Goal: Check status: Check status

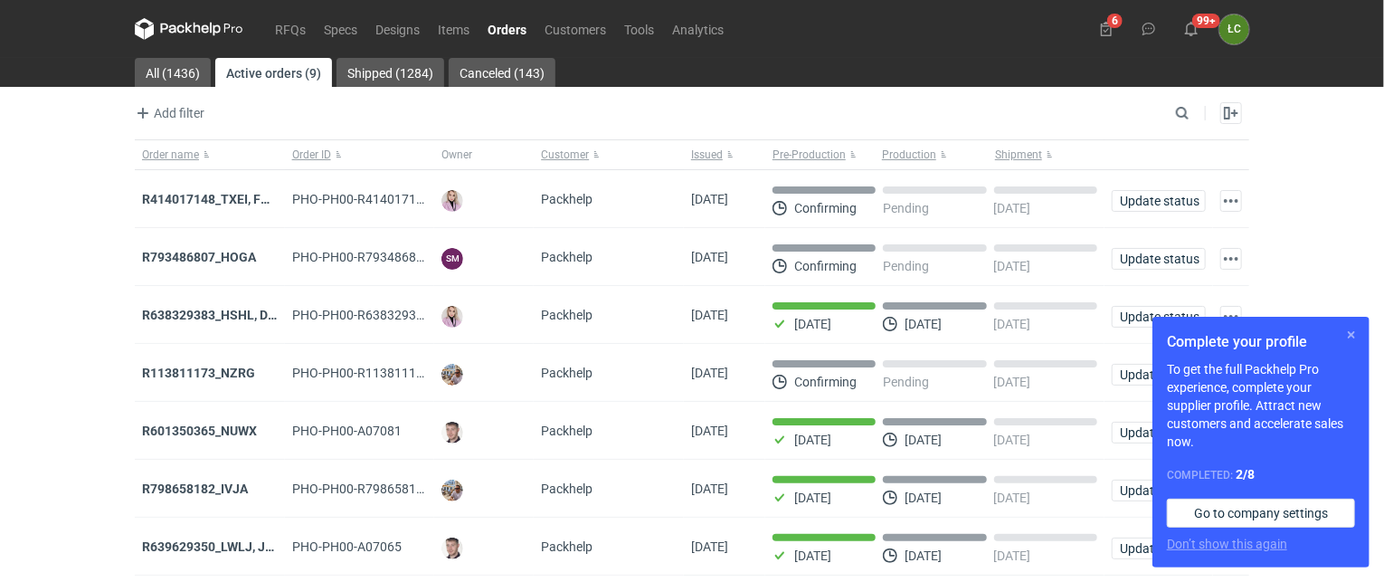
click at [1349, 331] on button "button" at bounding box center [1351, 335] width 22 height 22
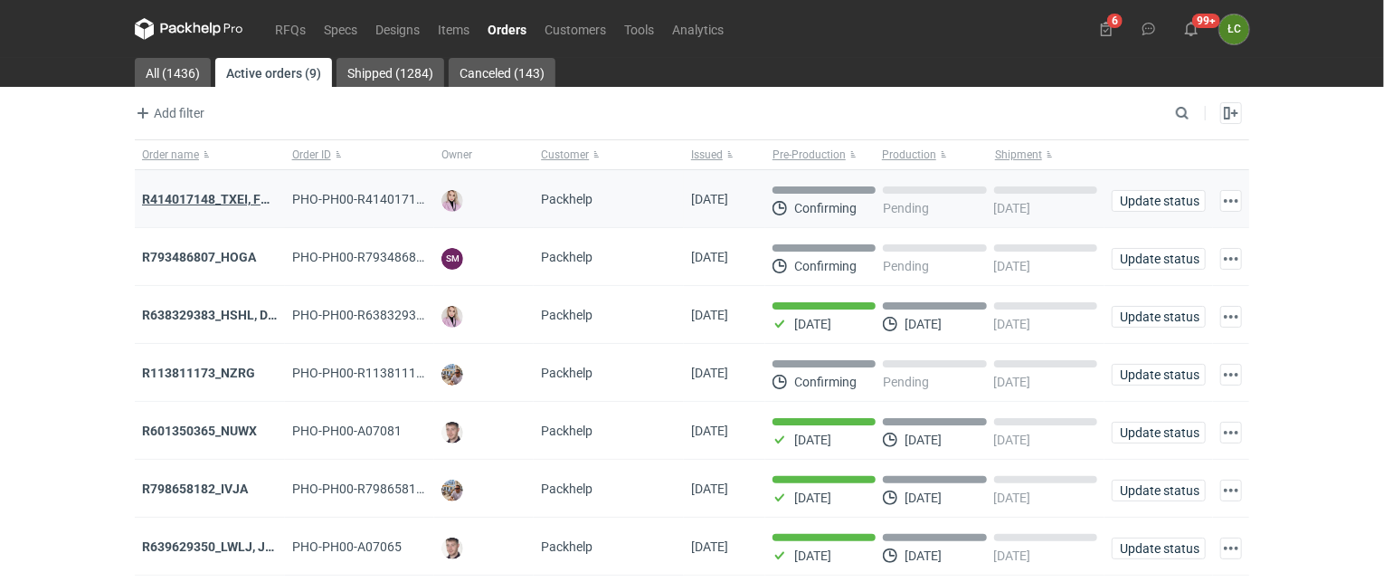
click at [228, 195] on strong "R414017148_TXEI, FODU, EARC" at bounding box center [232, 199] width 181 height 14
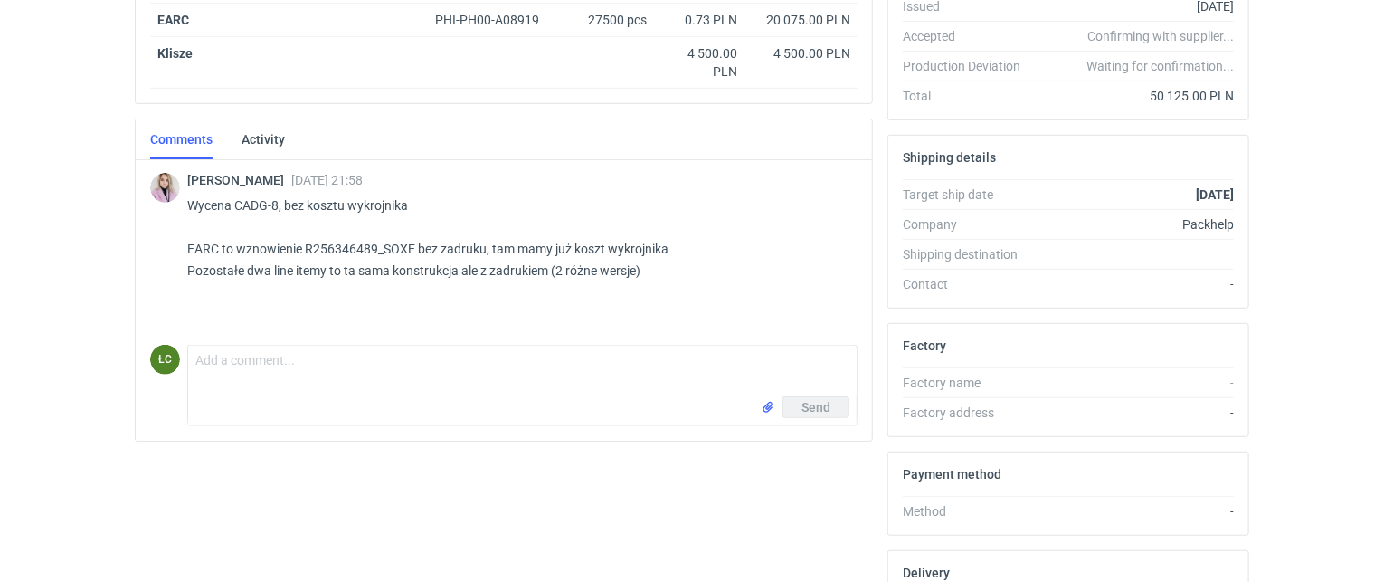
scroll to position [233, 0]
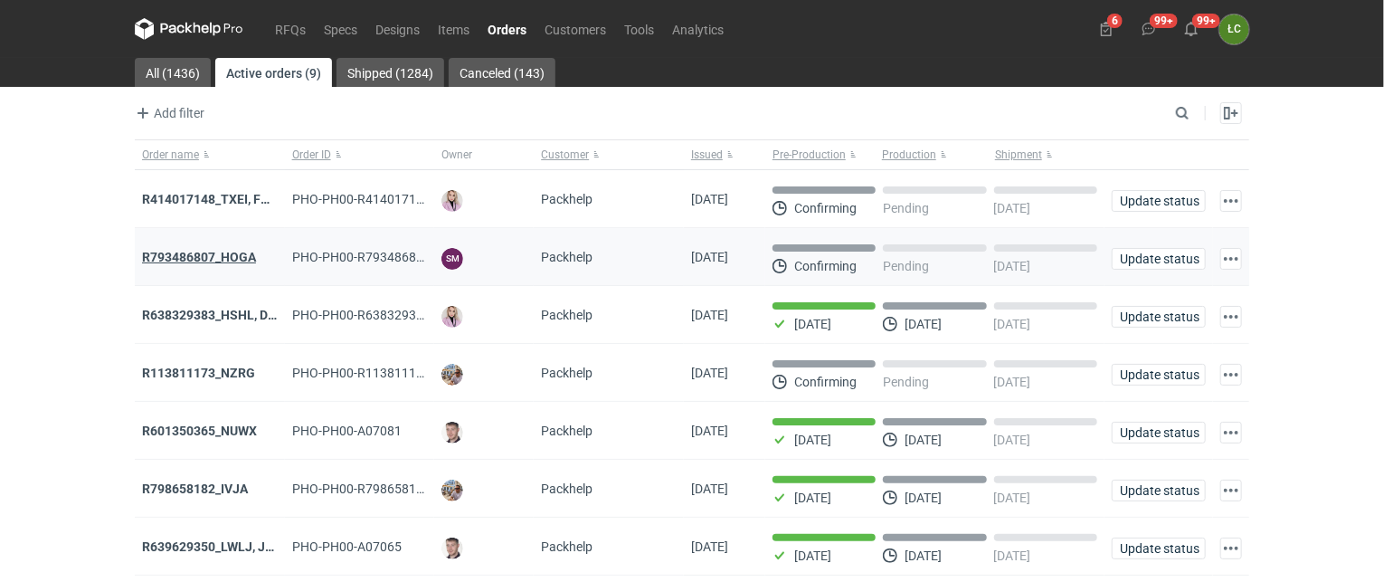
click at [245, 252] on strong "R793486807_HOGA" at bounding box center [199, 257] width 114 height 14
click at [213, 308] on strong "R638329383_HSHL, DETO" at bounding box center [217, 315] width 150 height 14
click at [293, 28] on link "RFQs" at bounding box center [290, 29] width 49 height 22
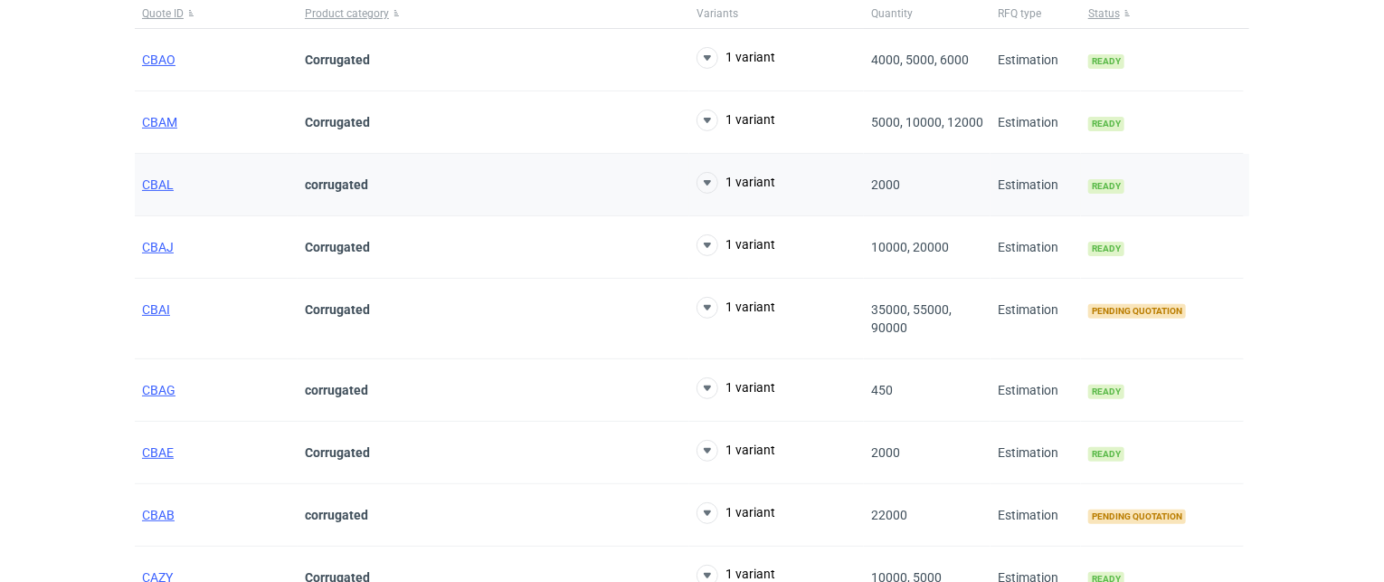
scroll to position [181, 0]
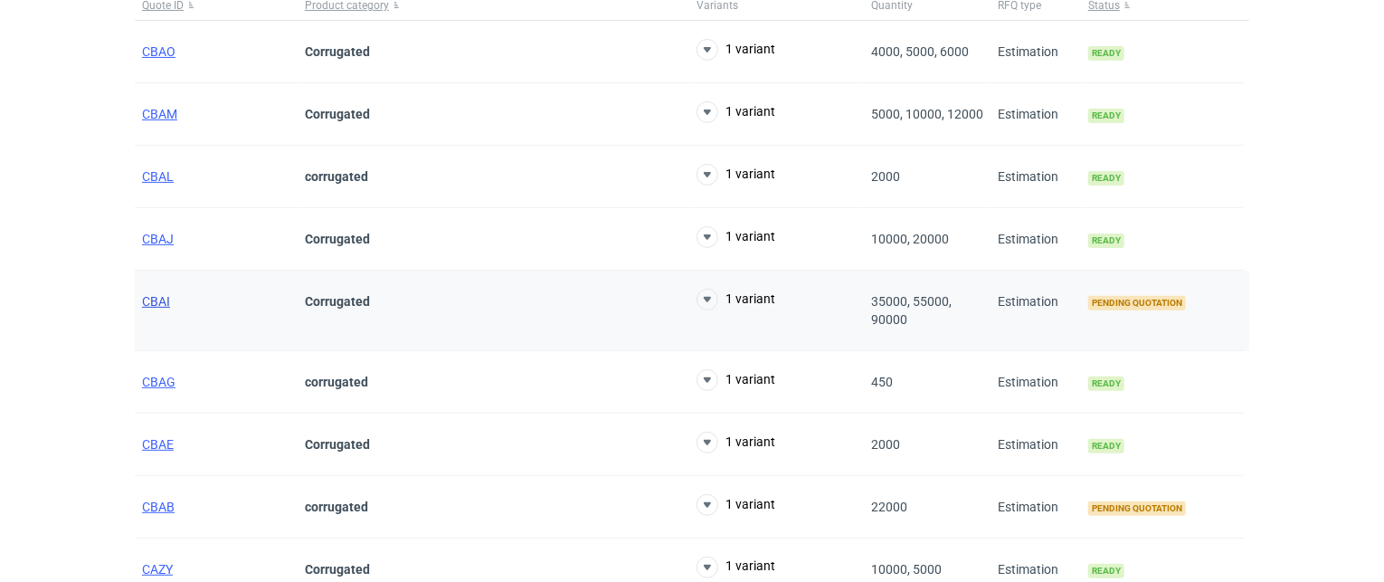
click at [152, 298] on span "CBAI" at bounding box center [156, 301] width 28 height 14
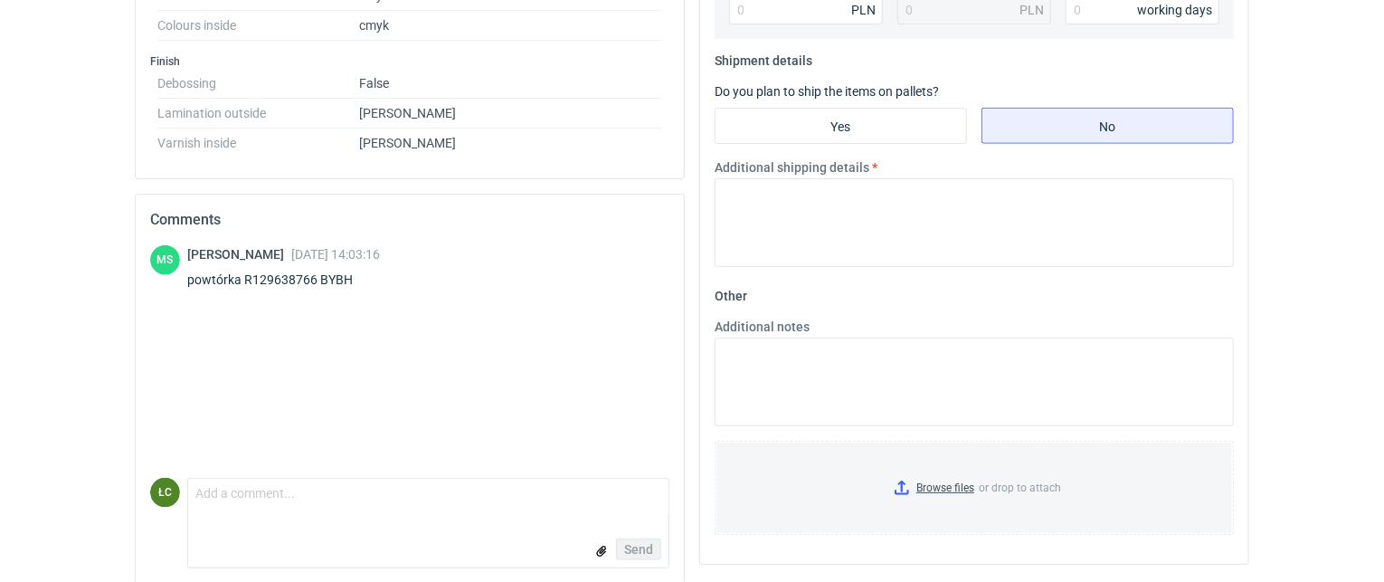
scroll to position [965, 0]
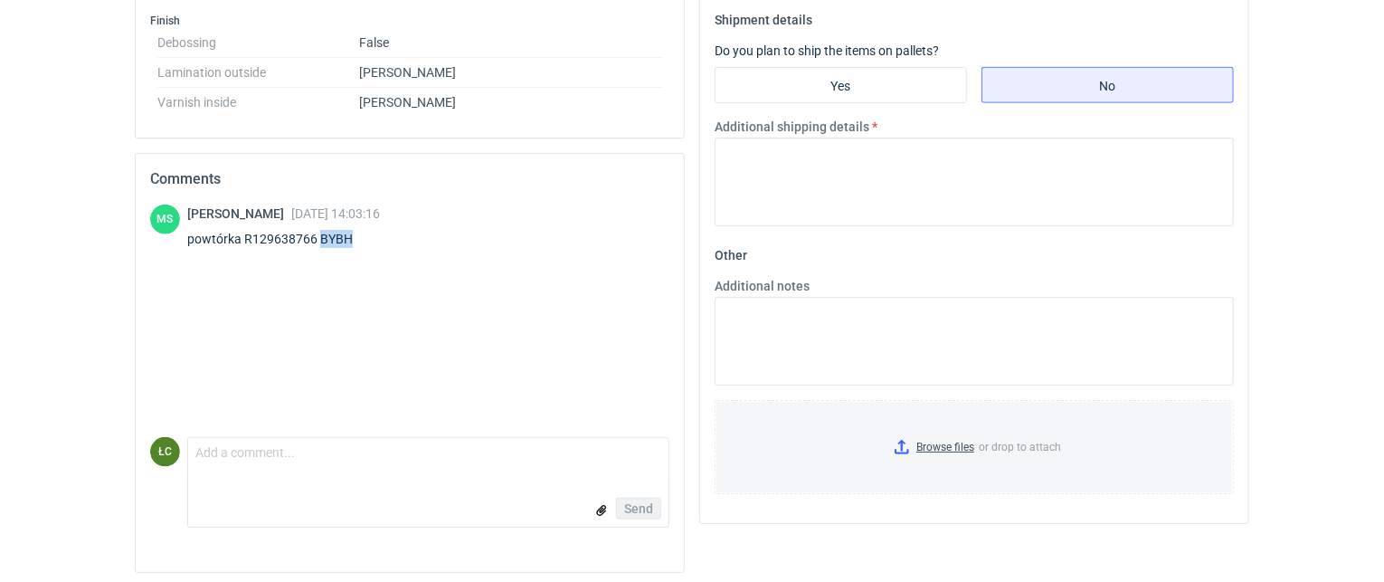
drag, startPoint x: 347, startPoint y: 231, endPoint x: 319, endPoint y: 232, distance: 28.1
click at [319, 232] on div "powtórka R129638766 BYBH" at bounding box center [283, 239] width 193 height 18
copy div "BYBH"
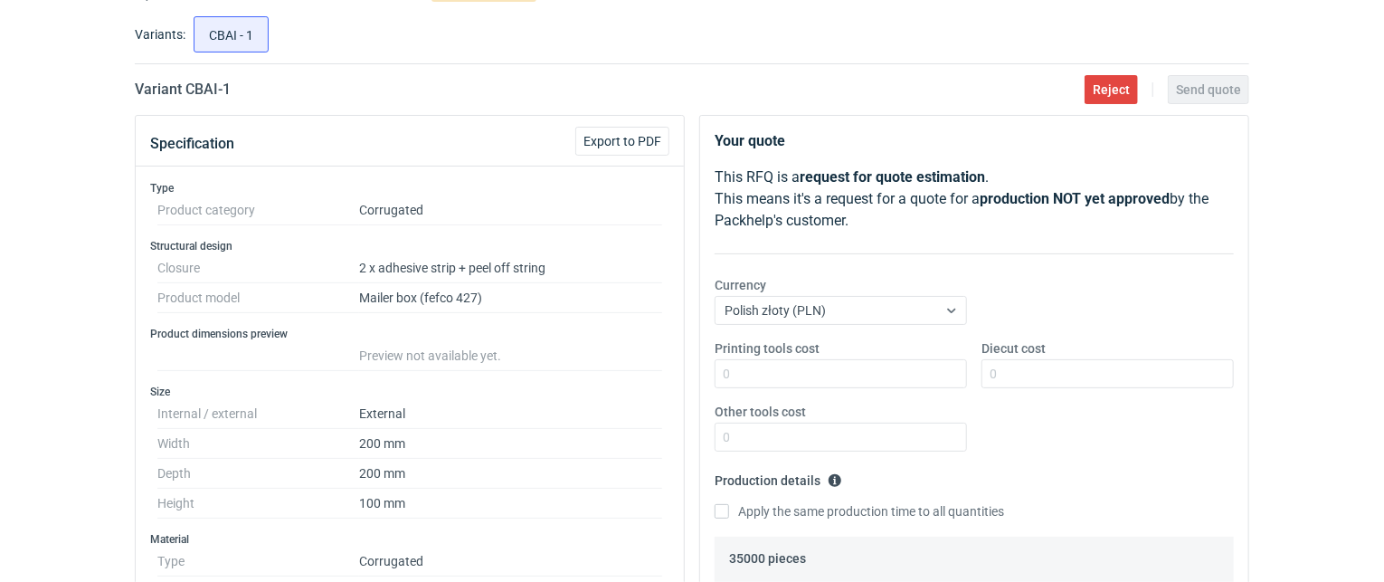
scroll to position [0, 0]
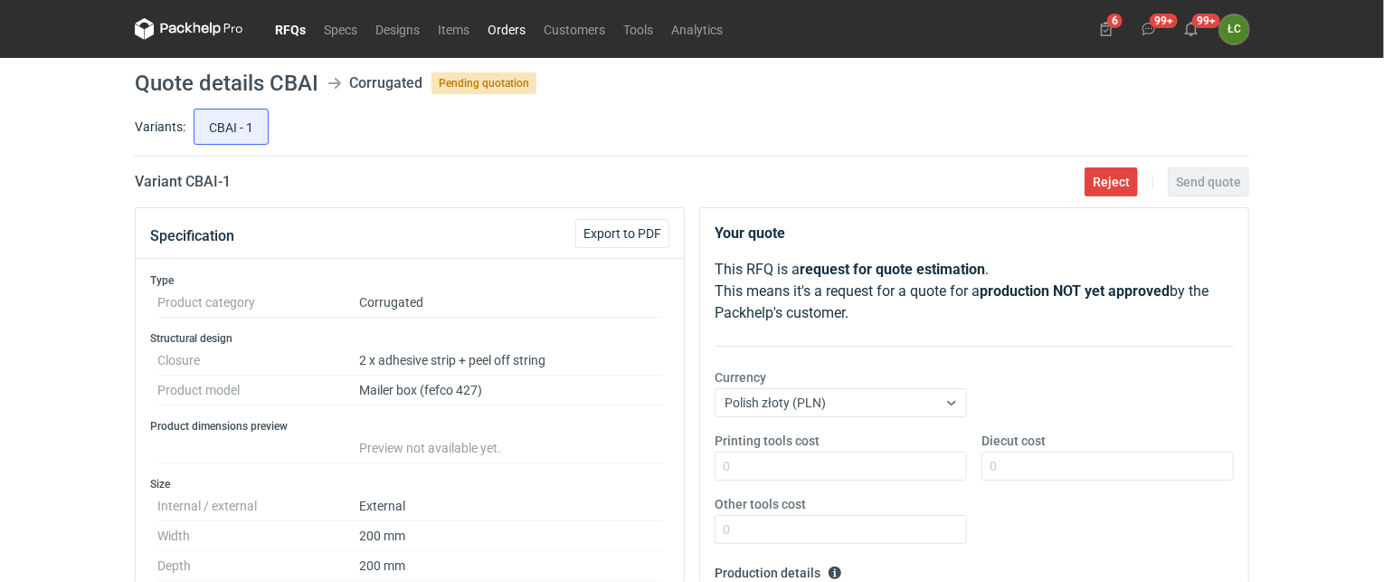
click at [518, 27] on link "Orders" at bounding box center [506, 29] width 56 height 22
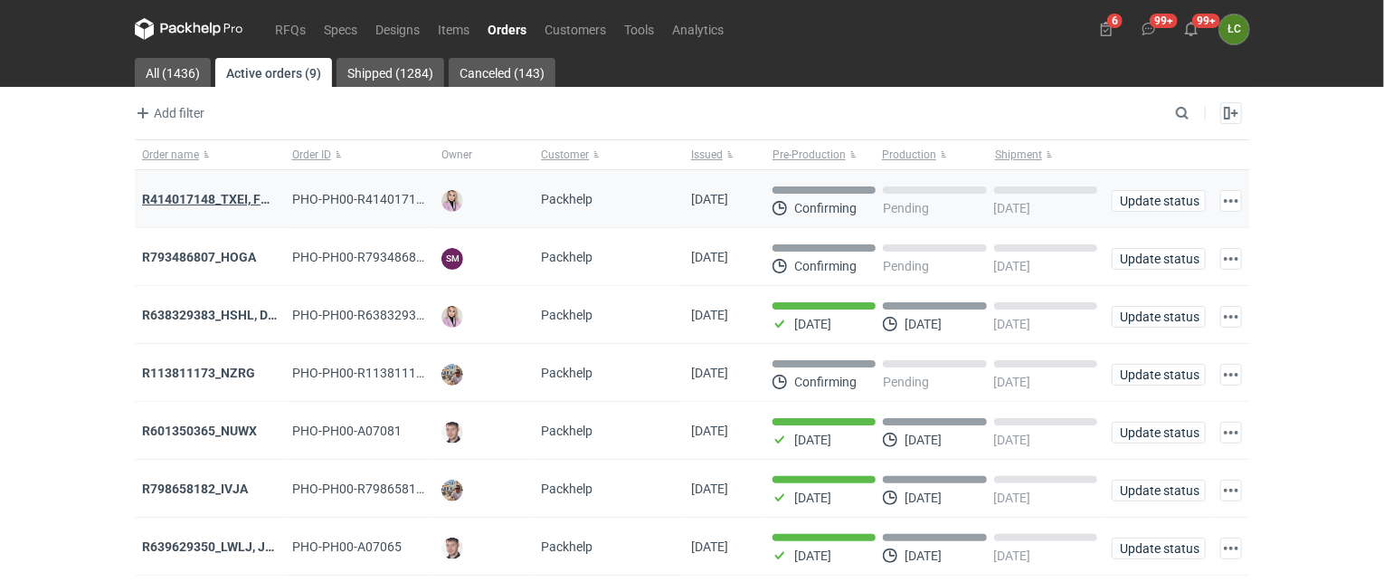
click at [227, 198] on strong "R414017148_TXEI, FODU, EARC" at bounding box center [232, 199] width 181 height 14
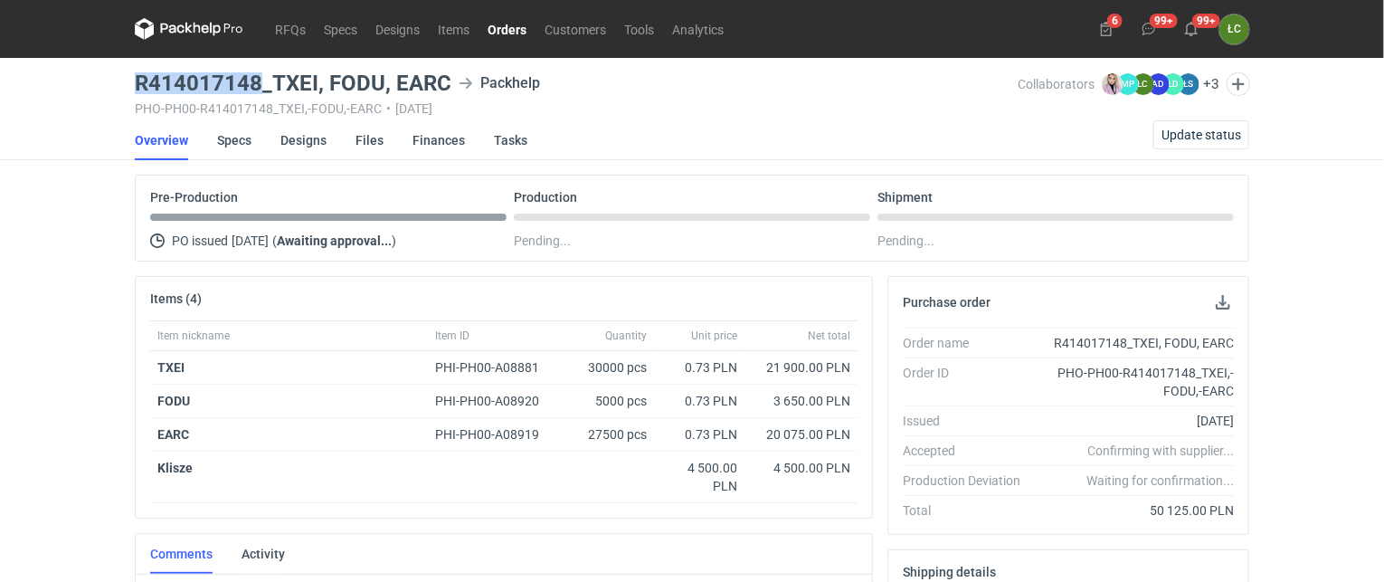
drag, startPoint x: 137, startPoint y: 79, endPoint x: 260, endPoint y: 85, distance: 123.2
click at [260, 85] on h3 "R414017148_TXEI, FODU, EARC" at bounding box center [293, 83] width 317 height 22
copy h3 "R414017148"
click at [289, 27] on link "RFQs" at bounding box center [290, 29] width 49 height 22
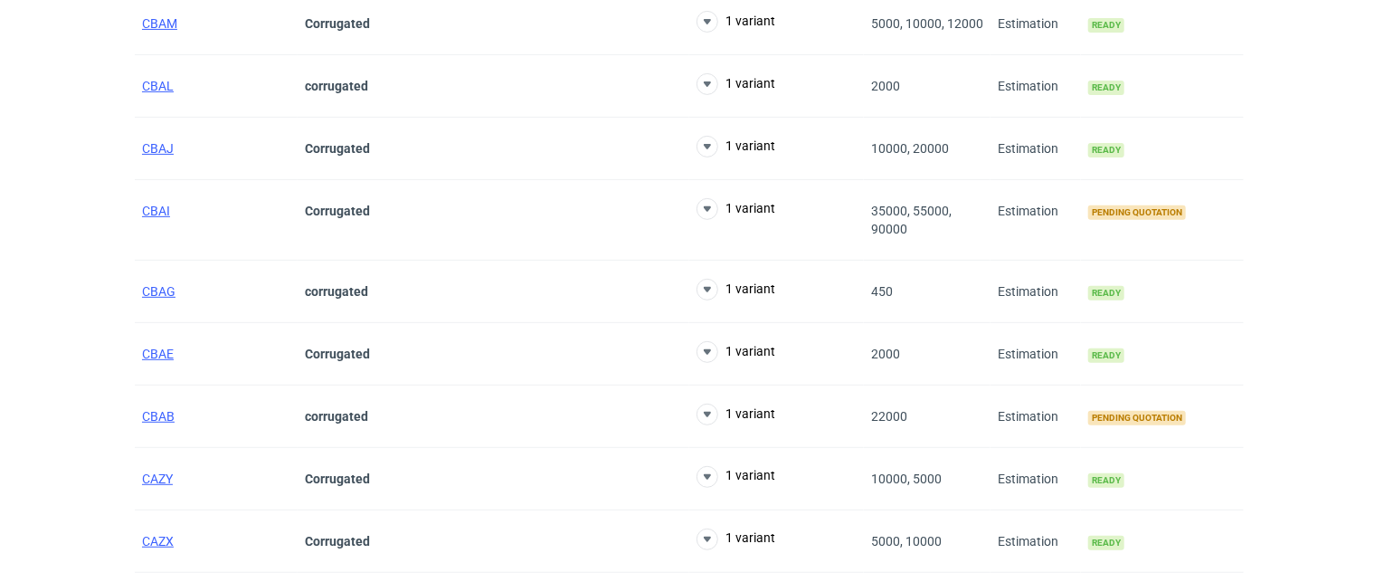
scroll to position [317, 0]
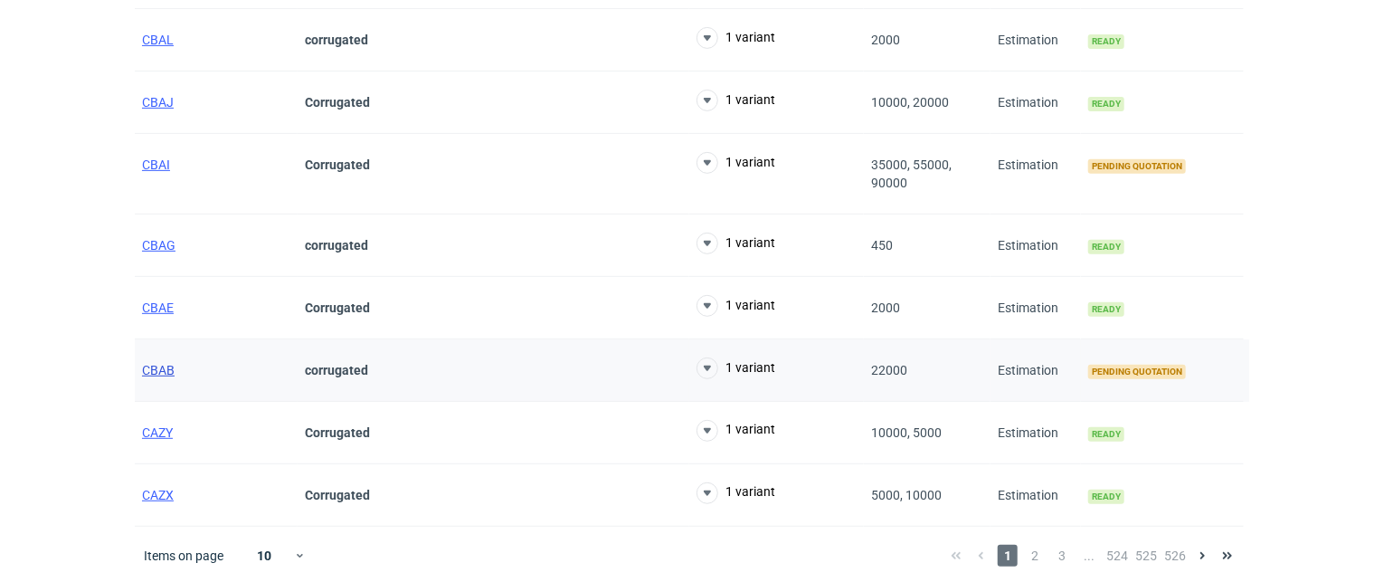
click at [159, 363] on span "CBAB" at bounding box center [158, 370] width 33 height 14
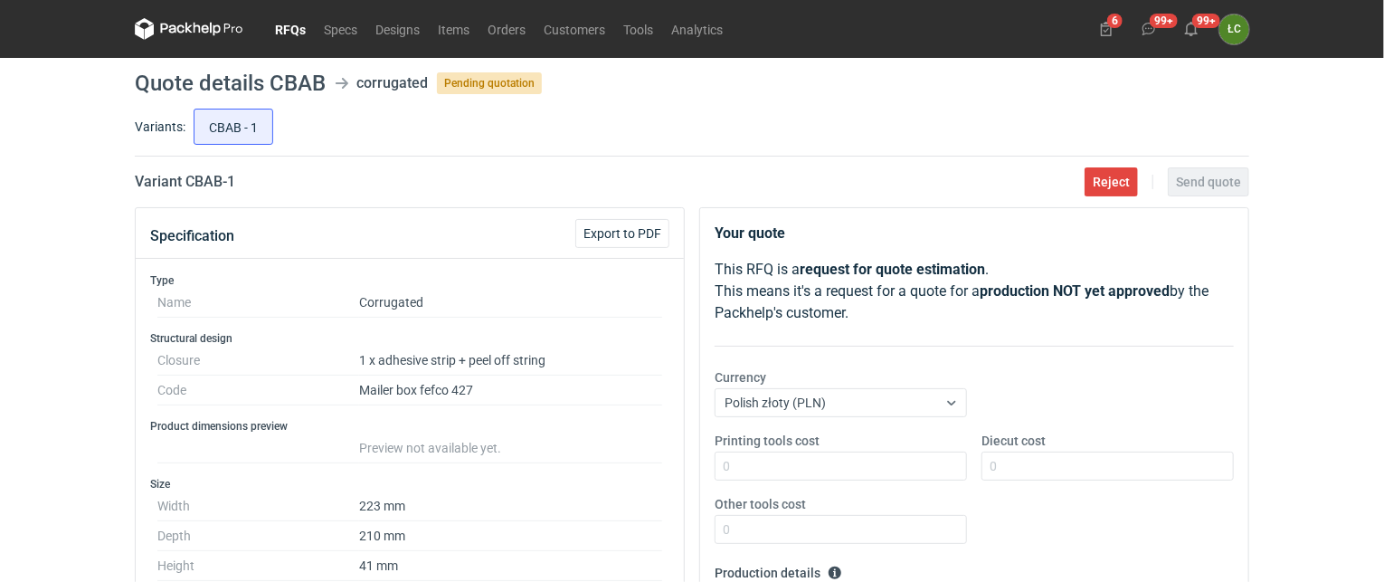
click at [289, 24] on link "RFQs" at bounding box center [290, 29] width 49 height 22
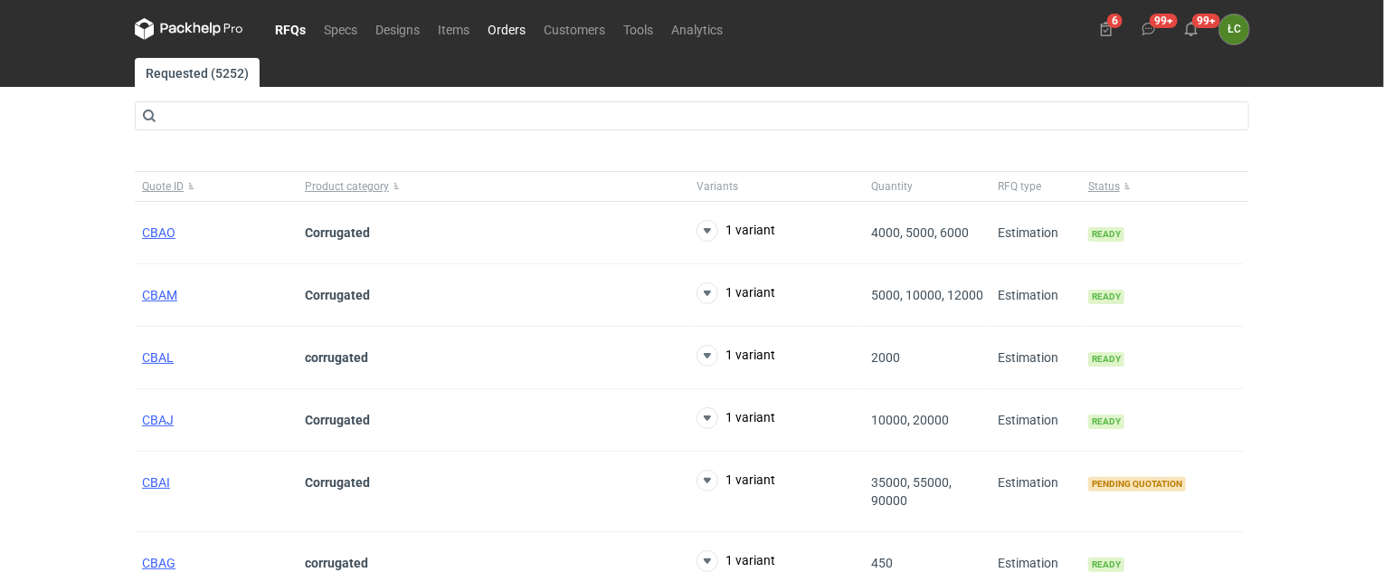
click at [506, 28] on link "Orders" at bounding box center [506, 29] width 56 height 22
